Goal: Information Seeking & Learning: Learn about a topic

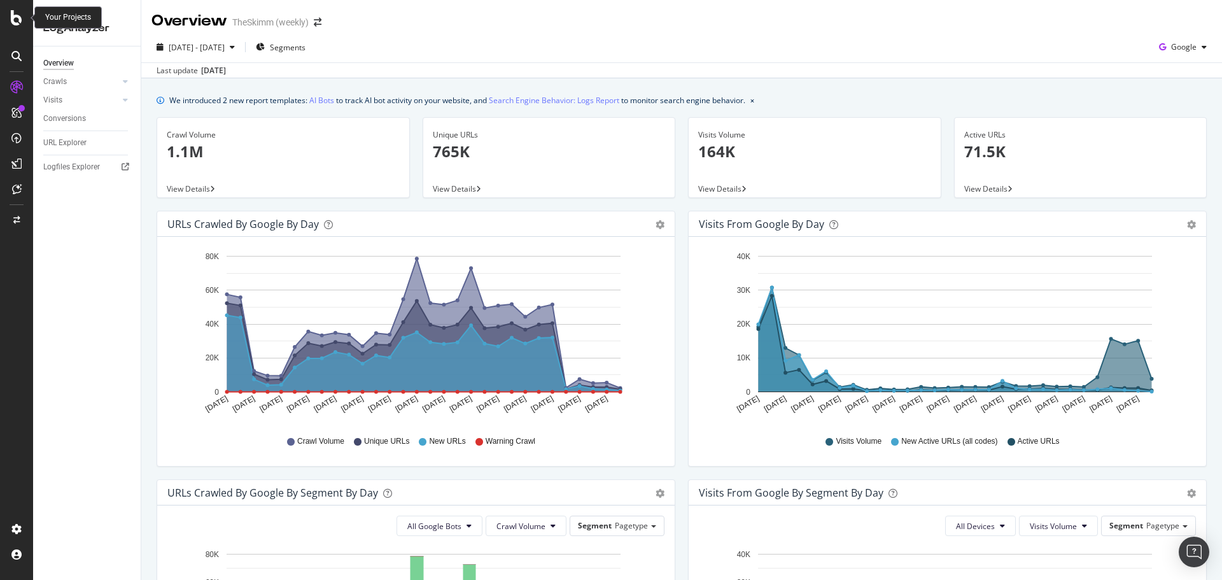
click at [17, 18] on icon at bounding box center [16, 17] width 11 height 15
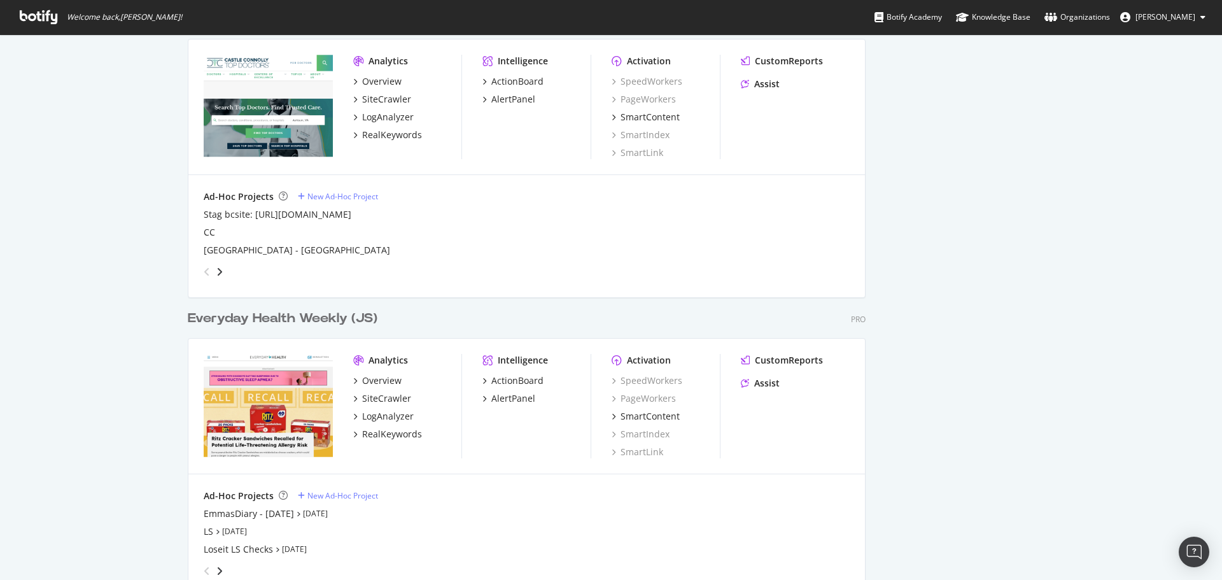
scroll to position [1846, 0]
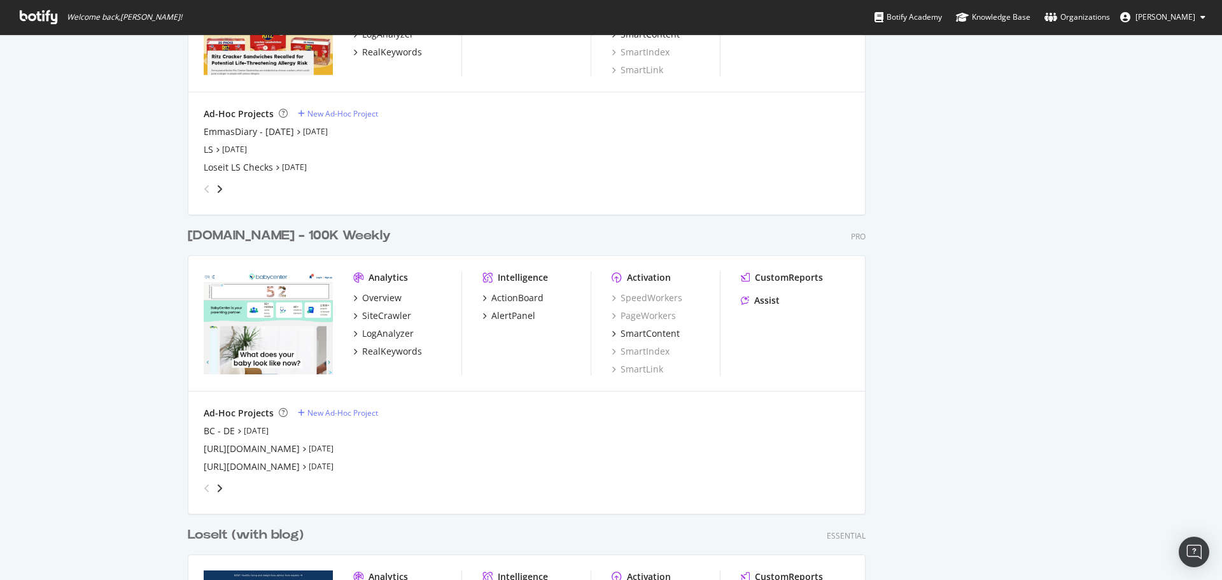
click at [244, 234] on div "[DOMAIN_NAME] - 100K Weekly" at bounding box center [289, 236] width 203 height 18
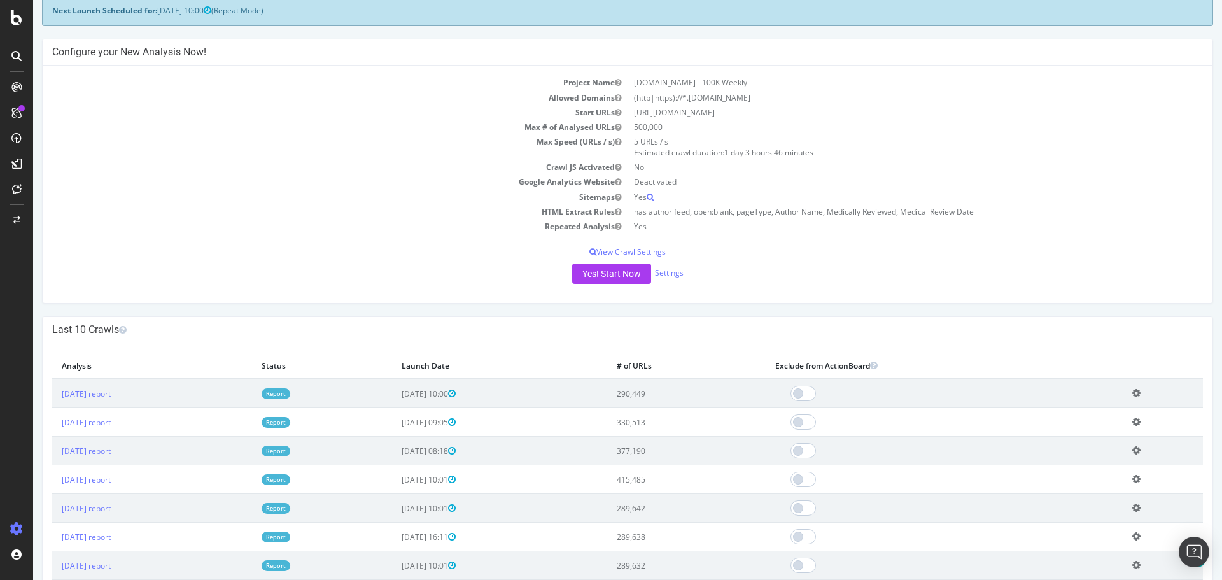
scroll to position [255, 0]
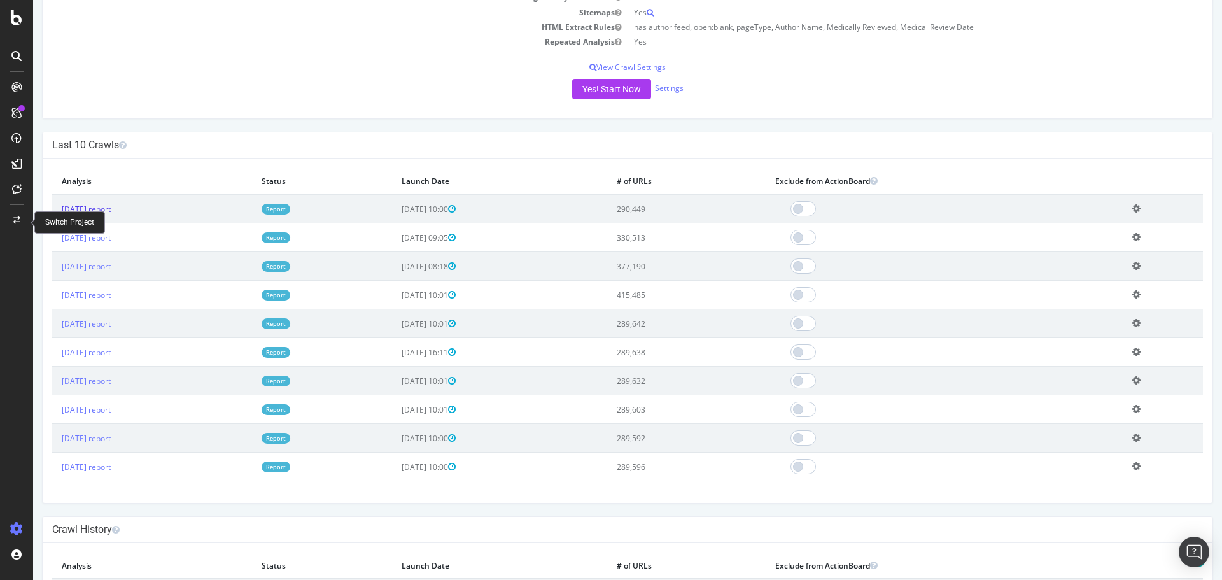
click at [111, 208] on link "[DATE] report" at bounding box center [86, 209] width 49 height 11
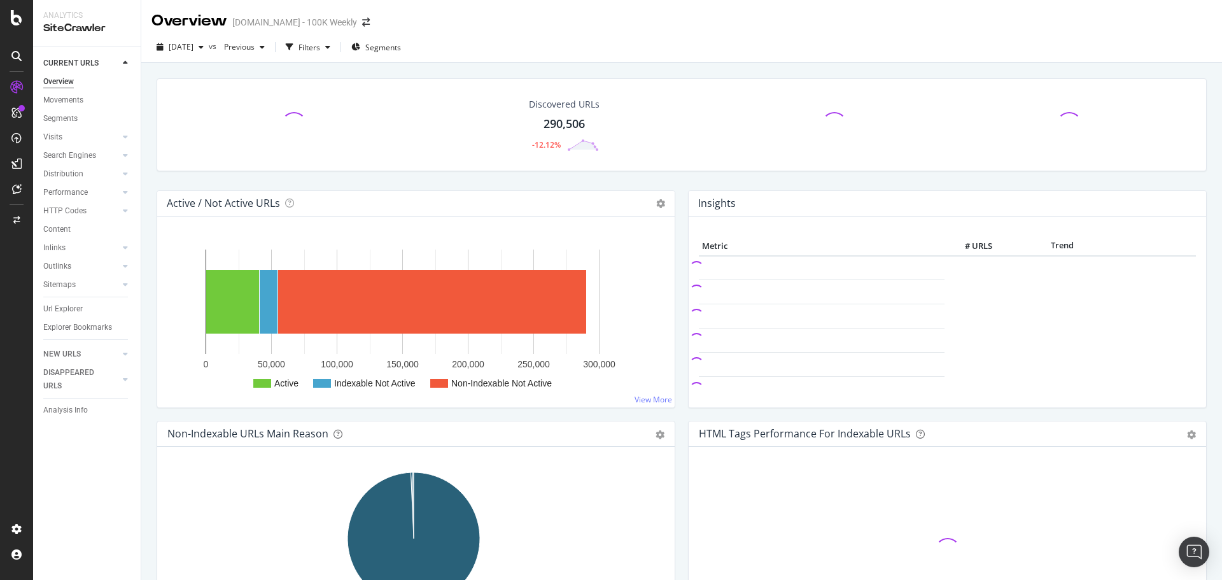
click at [563, 122] on div "290,506" at bounding box center [564, 124] width 41 height 17
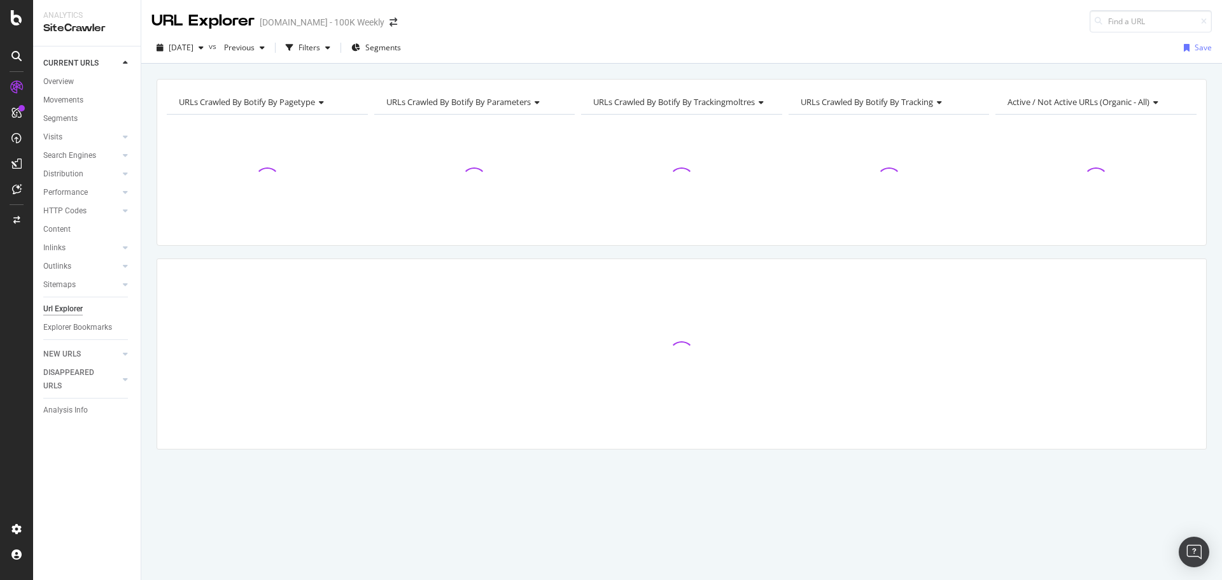
click at [320, 47] on div "Filters" at bounding box center [310, 47] width 22 height 11
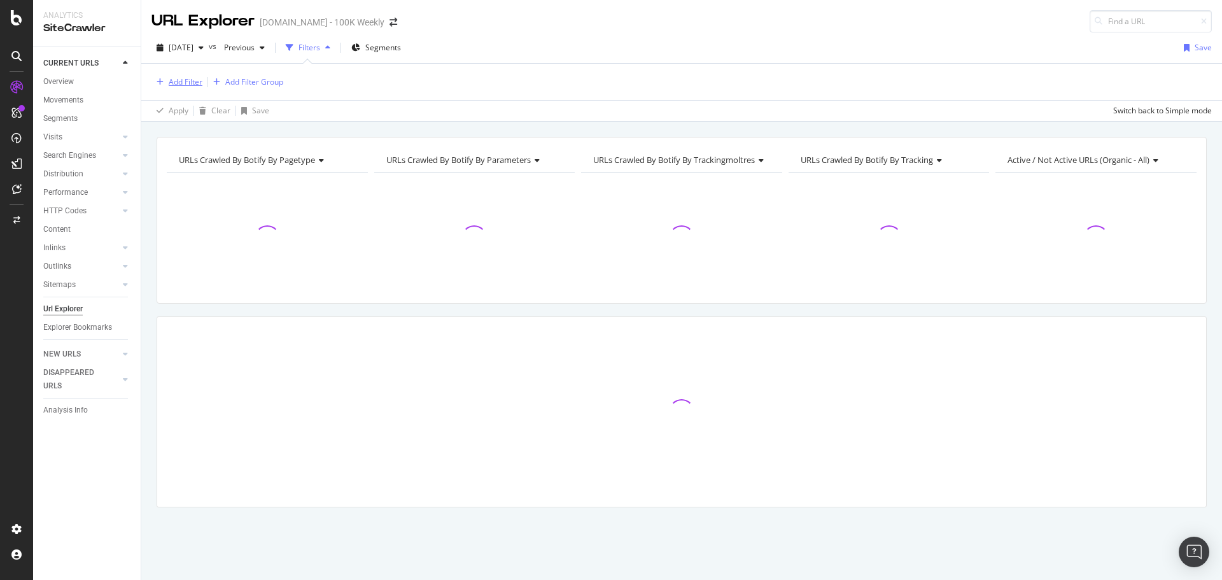
click at [192, 80] on div "Add Filter" at bounding box center [186, 81] width 34 height 11
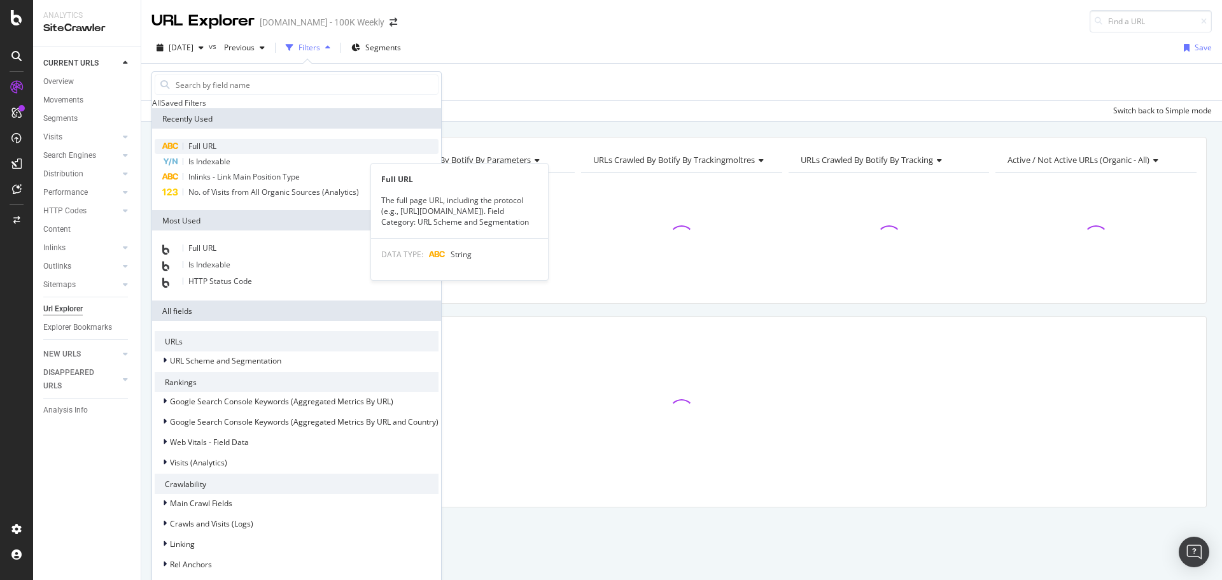
click at [207, 151] on span "Full URL" at bounding box center [202, 146] width 28 height 11
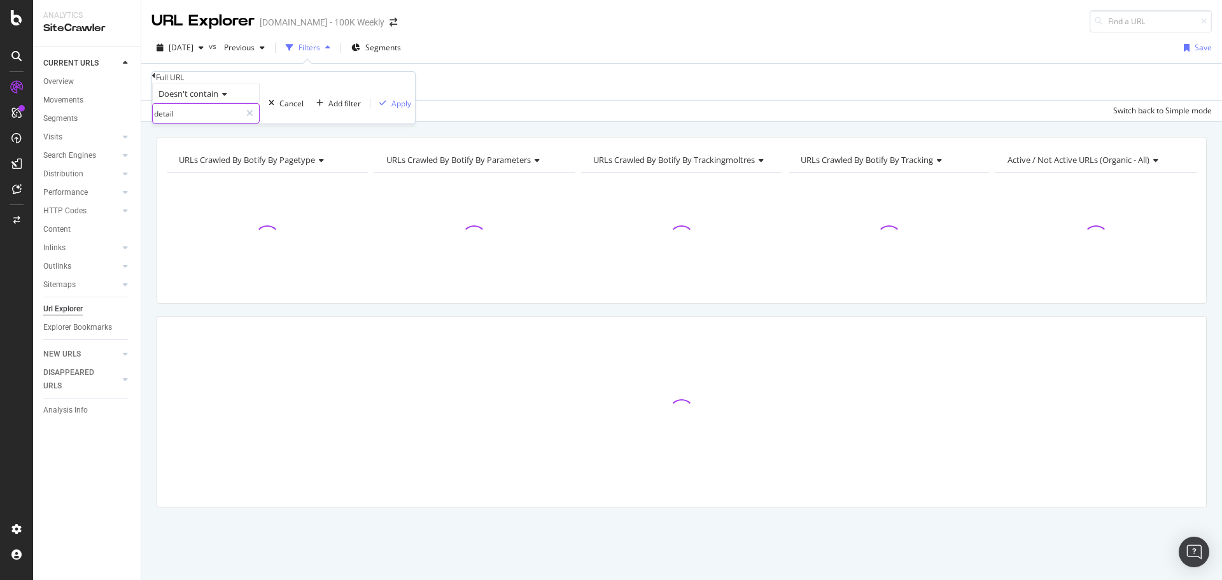
click at [214, 123] on input "detail" at bounding box center [197, 113] width 88 height 19
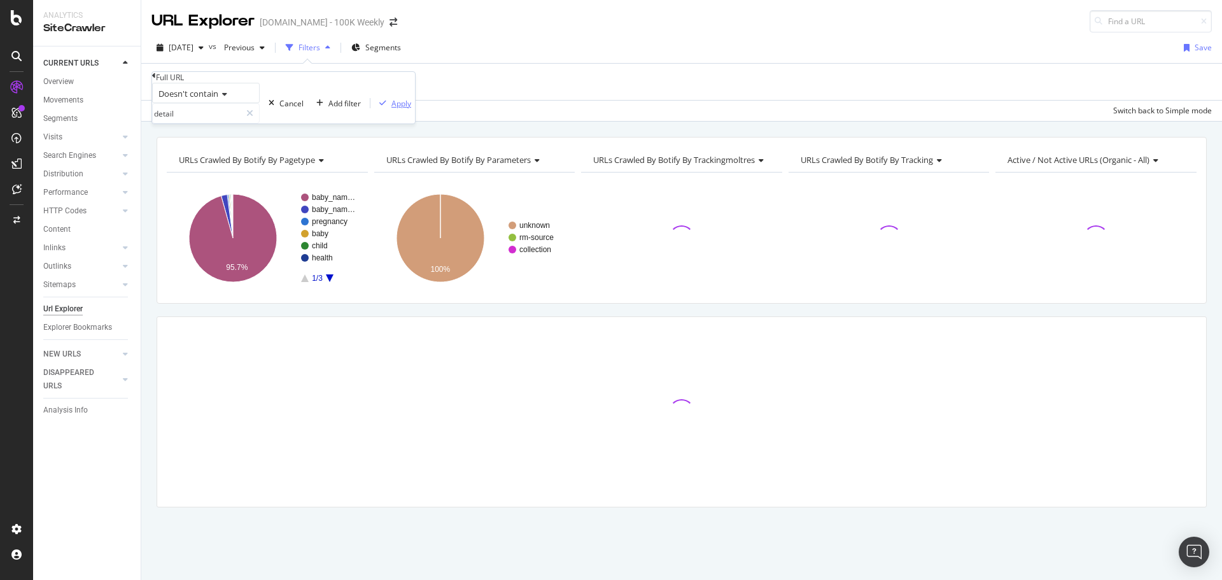
click at [391, 109] on div "Apply" at bounding box center [401, 103] width 20 height 11
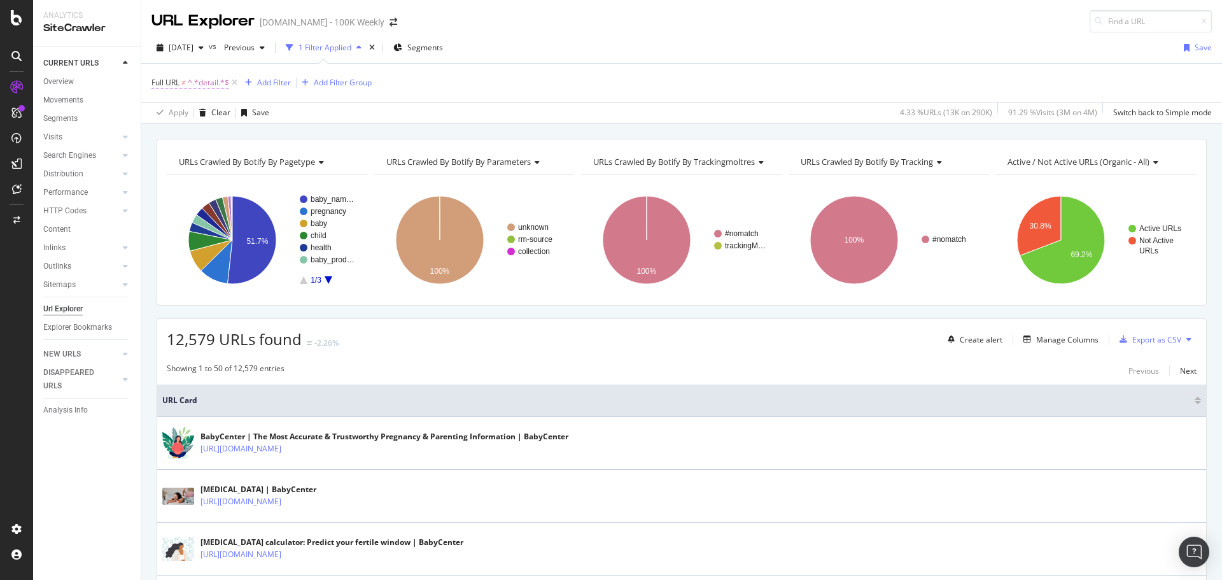
click at [207, 78] on span "^.*detail.*$" at bounding box center [208, 83] width 41 height 18
click at [209, 102] on div "Doesn't contain" at bounding box center [206, 91] width 108 height 20
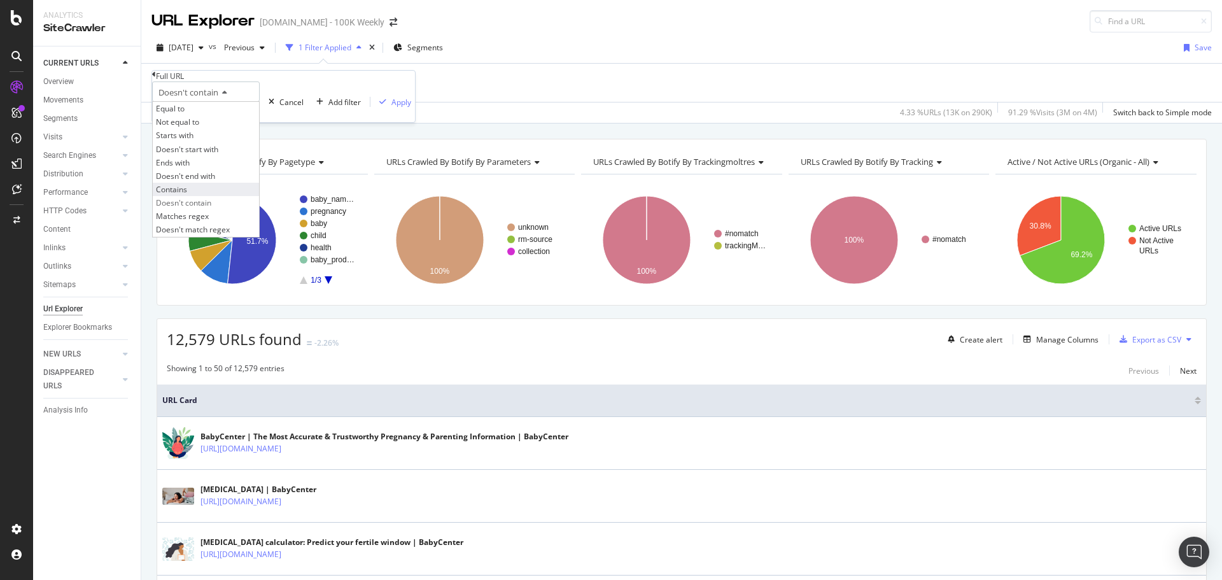
click at [187, 195] on span "Contains" at bounding box center [171, 189] width 31 height 11
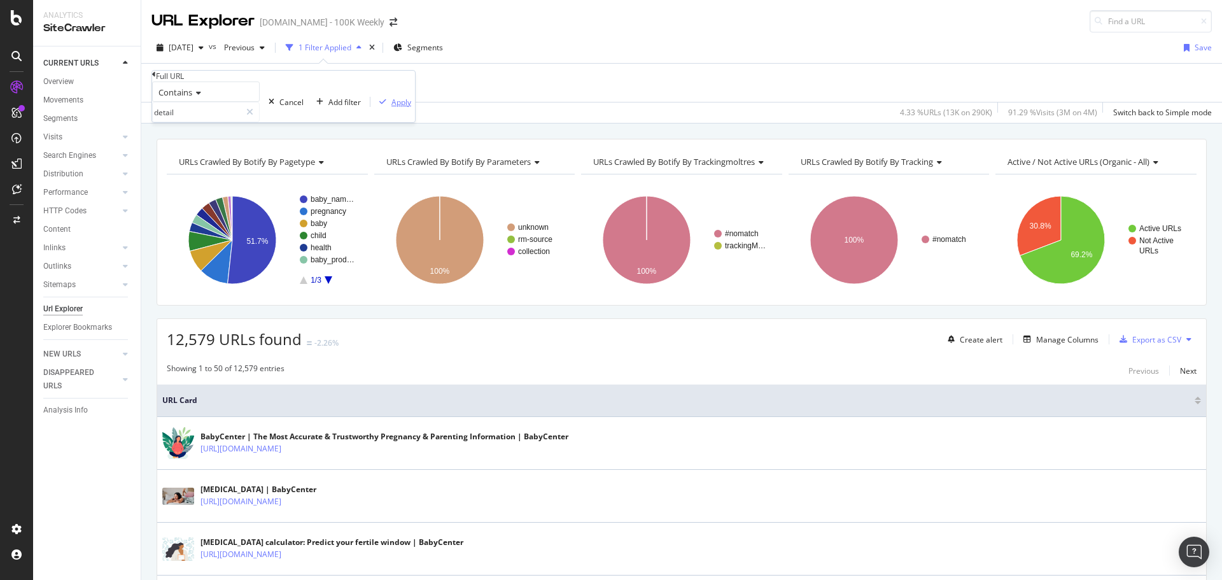
click at [391, 108] on div "Apply" at bounding box center [401, 102] width 20 height 11
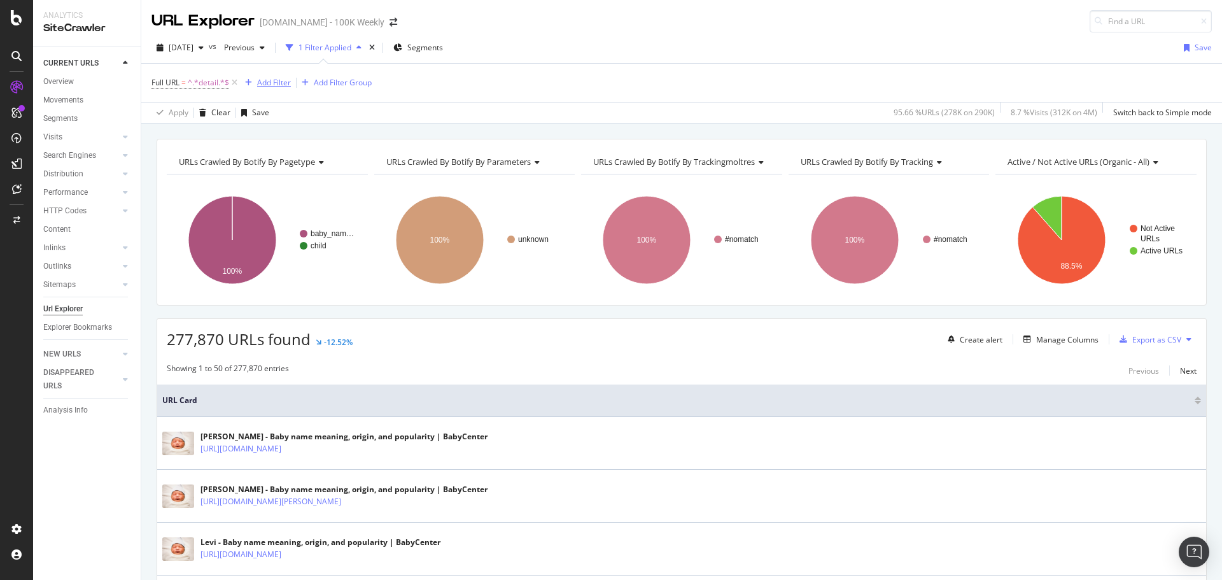
click at [278, 82] on div "Add Filter" at bounding box center [274, 82] width 34 height 11
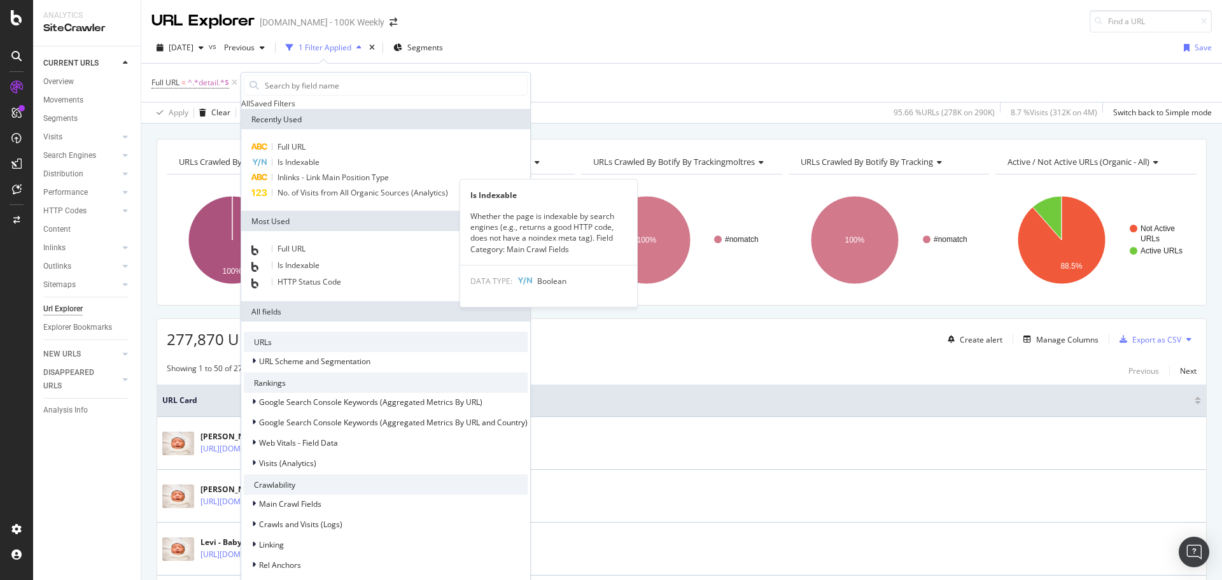
click at [304, 167] on span "Is Indexable" at bounding box center [299, 162] width 42 height 11
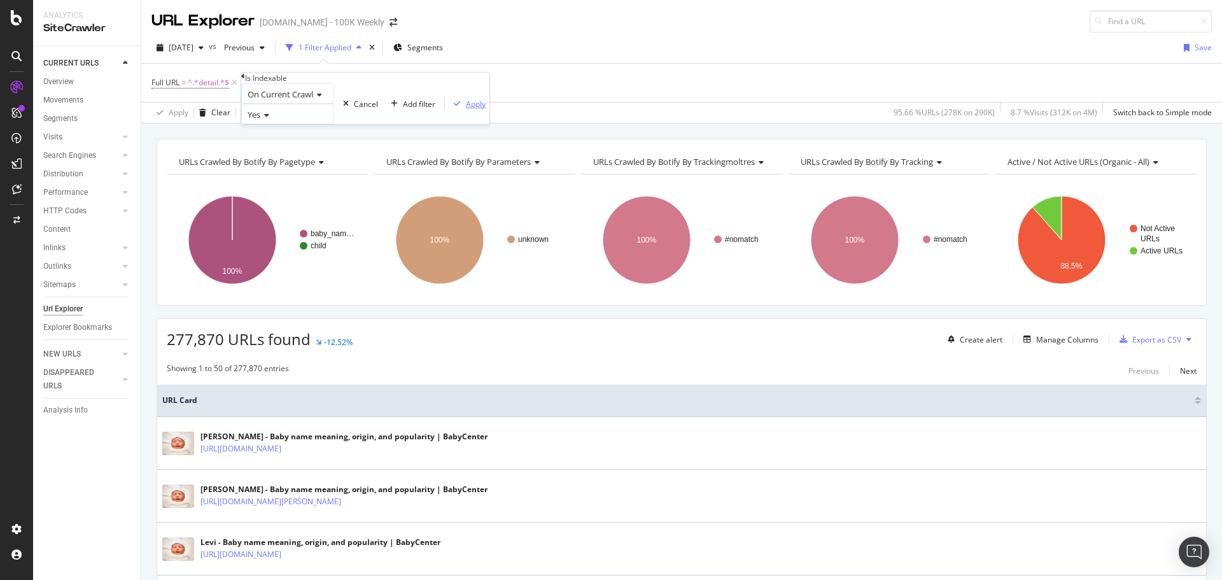
click at [466, 109] on div "Apply" at bounding box center [476, 104] width 20 height 11
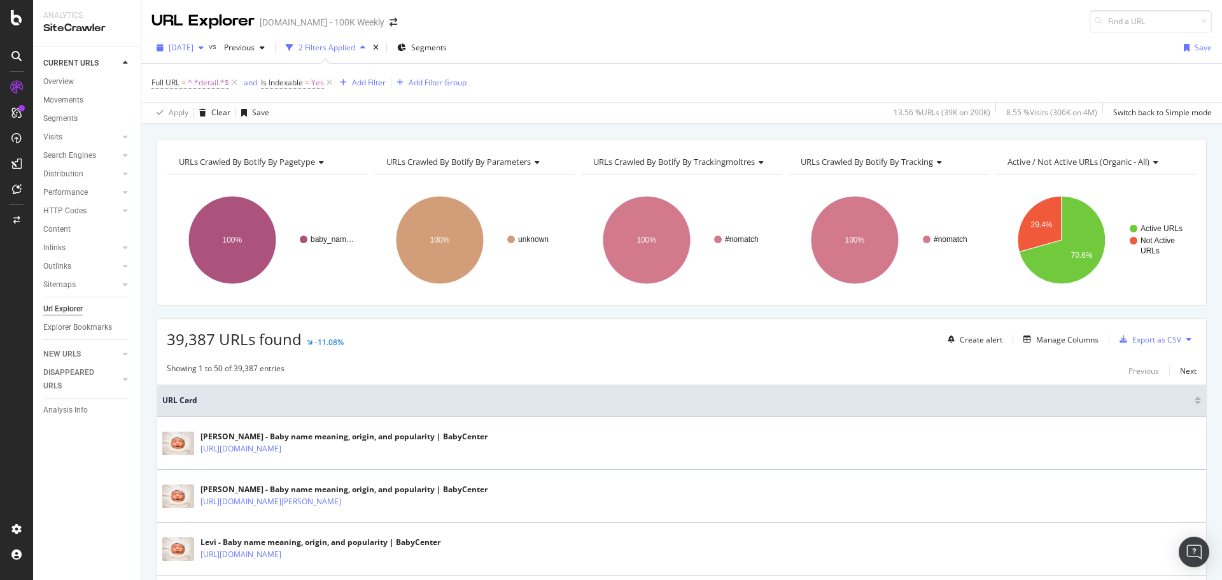
click at [193, 46] on span "[DATE]" at bounding box center [181, 47] width 25 height 11
click at [213, 158] on div "[DATE]" at bounding box center [204, 163] width 68 height 11
